Goal: Check status

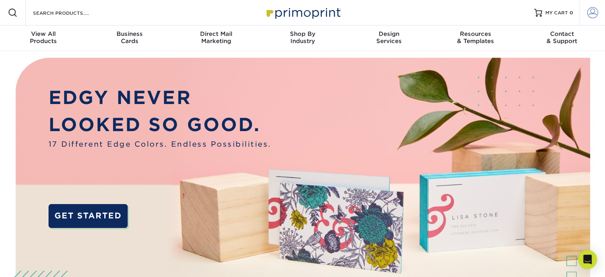
click at [594, 14] on span at bounding box center [592, 12] width 11 height 11
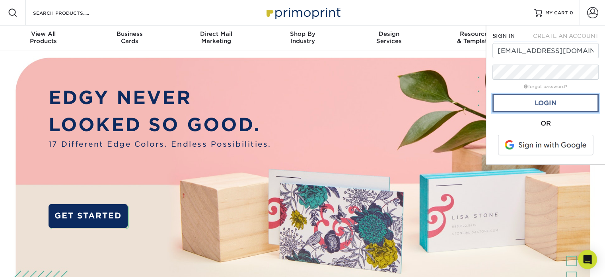
click at [550, 109] on link "Login" at bounding box center [546, 103] width 106 height 18
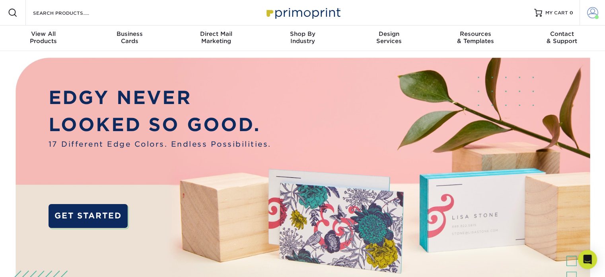
click at [595, 15] on span at bounding box center [592, 12] width 11 height 11
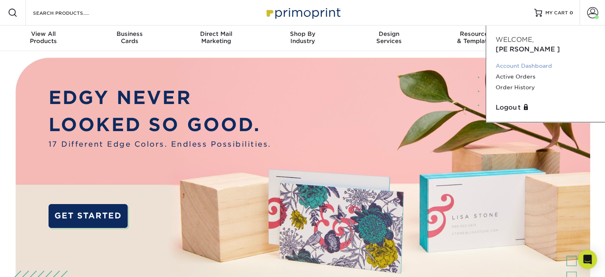
click at [534, 60] on link "Account Dashboard" at bounding box center [546, 65] width 100 height 11
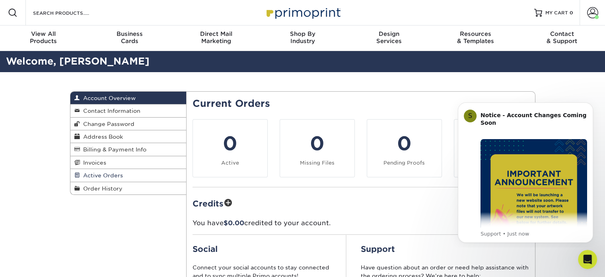
click at [101, 176] on span "Active Orders" at bounding box center [101, 175] width 43 height 6
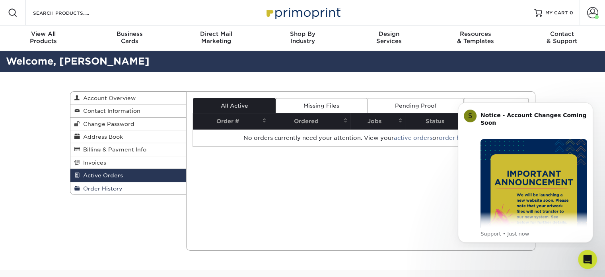
click at [103, 187] on span "Order History" at bounding box center [101, 188] width 43 height 6
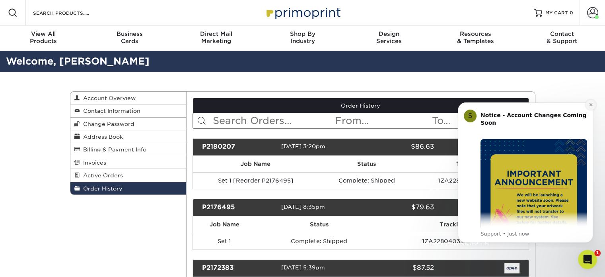
click at [589, 106] on icon "Dismiss notification" at bounding box center [591, 104] width 4 height 4
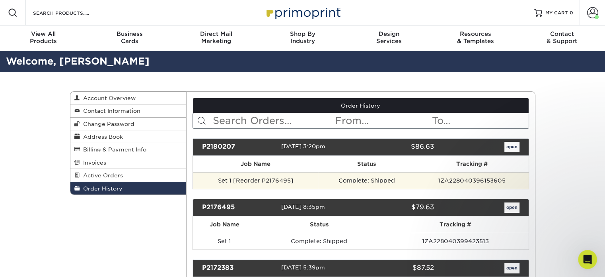
click at [470, 181] on td "1ZA228040396153605" at bounding box center [471, 180] width 113 height 17
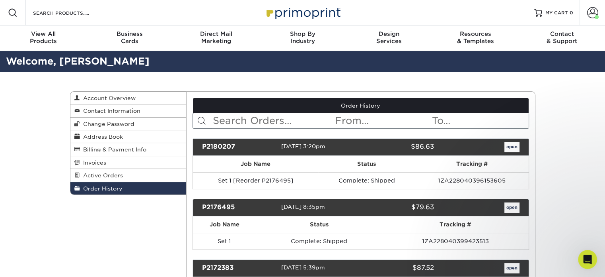
scroll to position [80, 0]
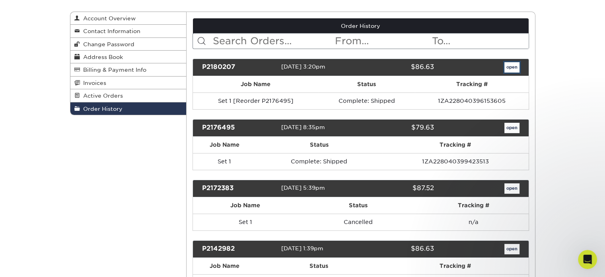
click at [511, 64] on link "open" at bounding box center [512, 67] width 15 height 10
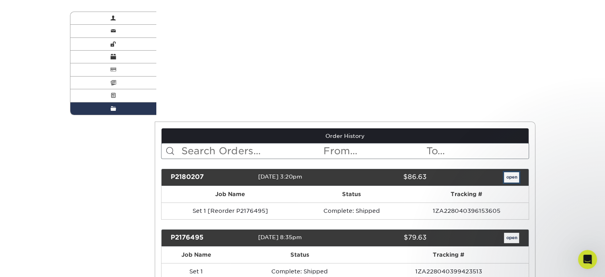
scroll to position [0, 0]
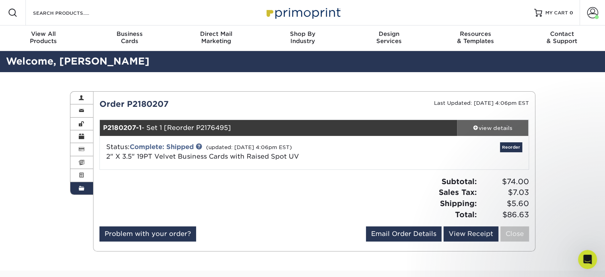
click at [496, 127] on div "view details" at bounding box center [493, 128] width 72 height 8
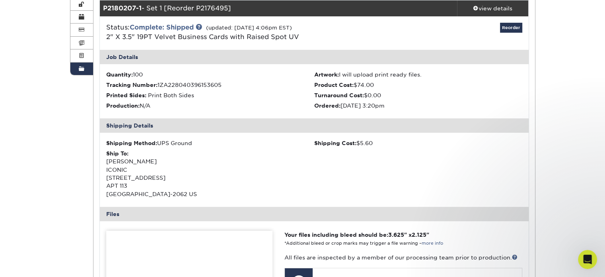
scroll to position [239, 0]
